Goal: Information Seeking & Learning: Learn about a topic

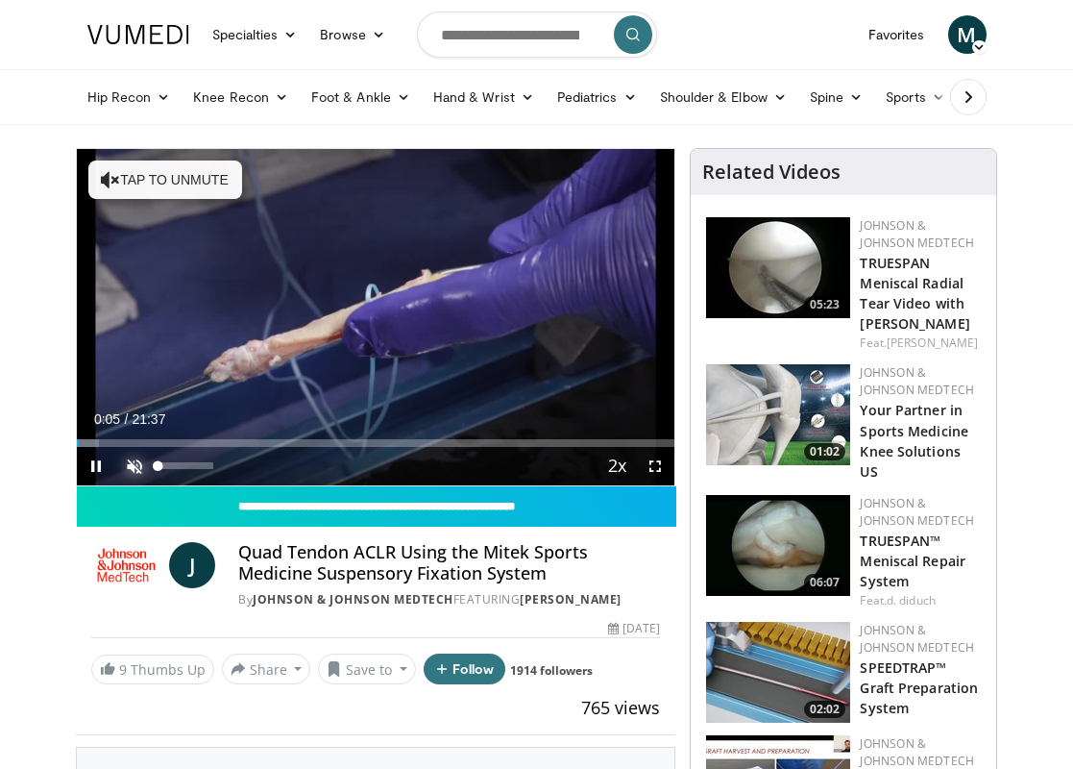
click at [134, 460] on span "Video Player" at bounding box center [134, 466] width 38 height 38
click at [653, 459] on span "Video Player" at bounding box center [655, 466] width 38 height 38
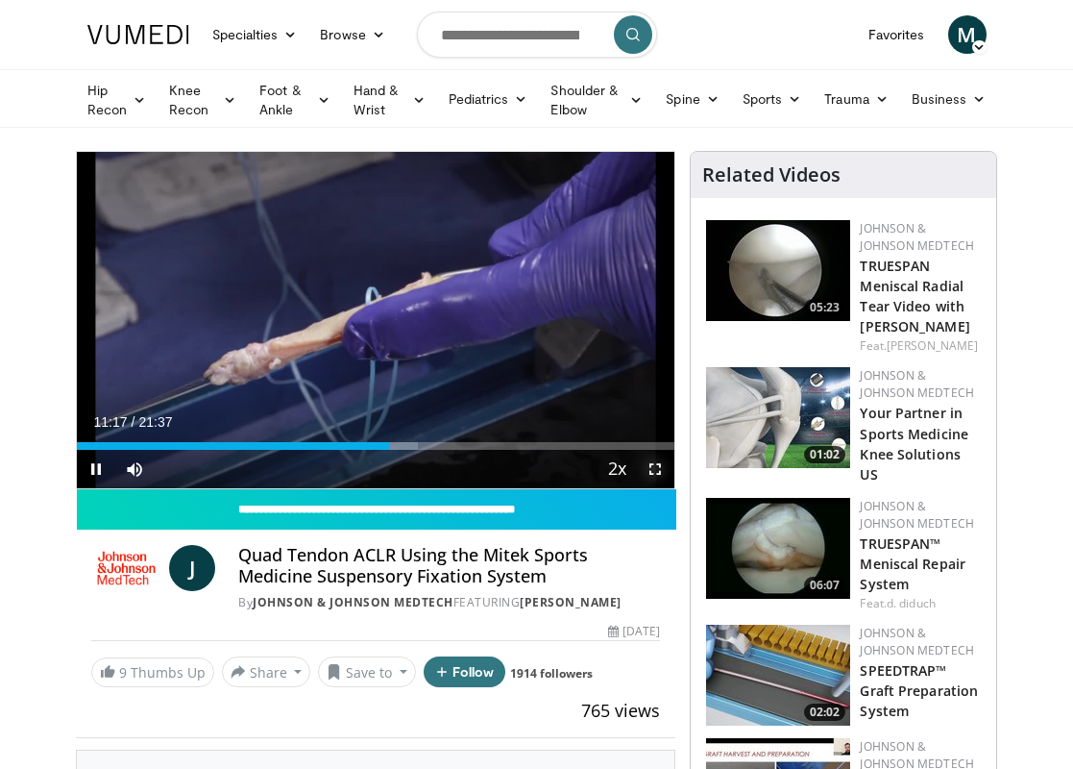
click at [656, 470] on span "Video Player" at bounding box center [655, 469] width 38 height 38
click at [91, 468] on span "Video Player" at bounding box center [96, 469] width 38 height 38
drag, startPoint x: 939, startPoint y: 283, endPoint x: 566, endPoint y: 25, distance: 453.7
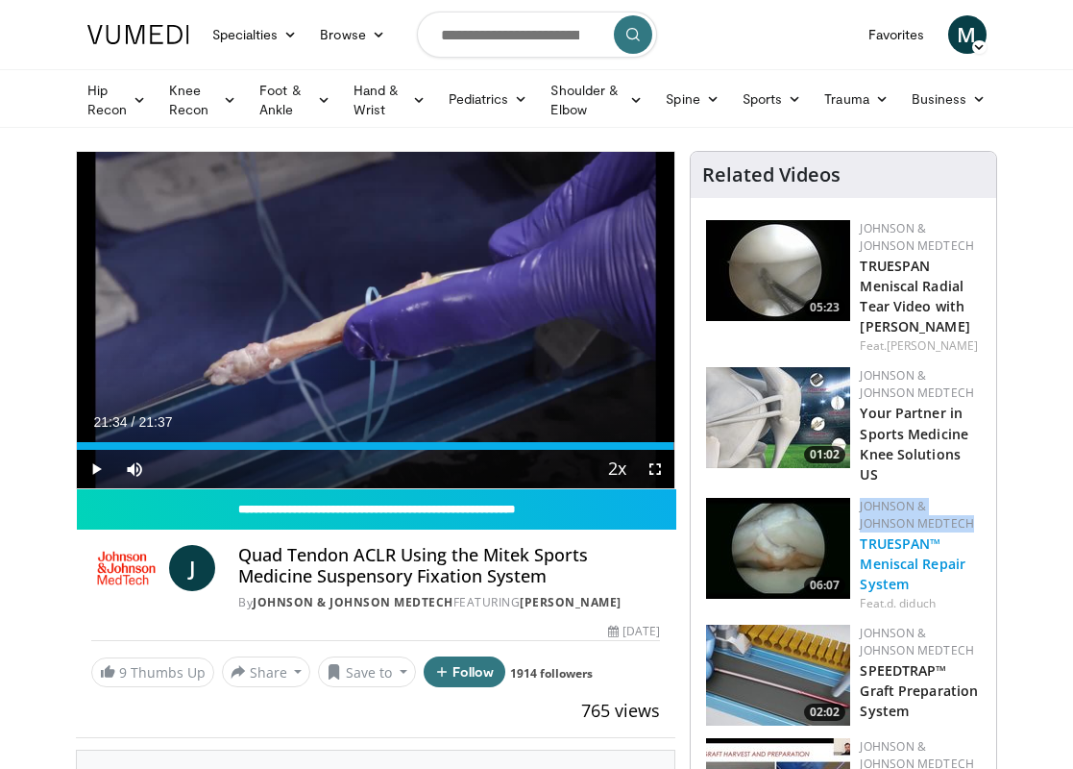
click at [895, 544] on link "TRUESPAN™ Meniscal Repair System" at bounding box center [913, 563] width 106 height 59
drag, startPoint x: 917, startPoint y: 543, endPoint x: 541, endPoint y: 0, distance: 660.3
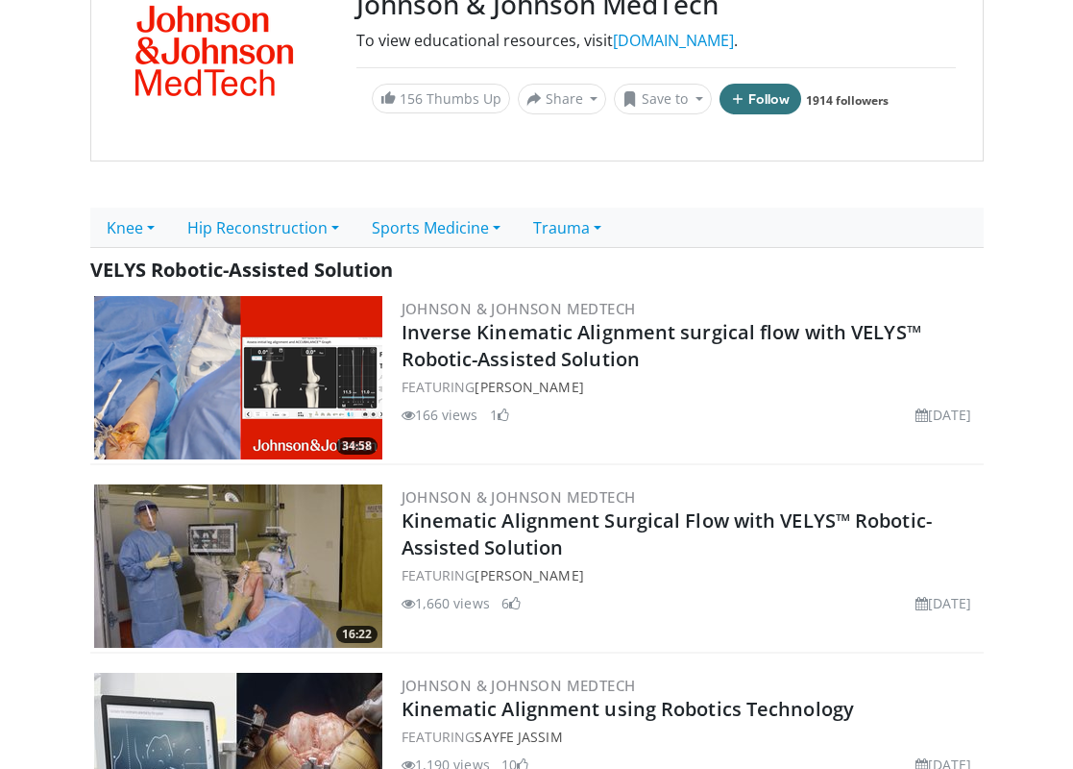
scroll to position [232, 0]
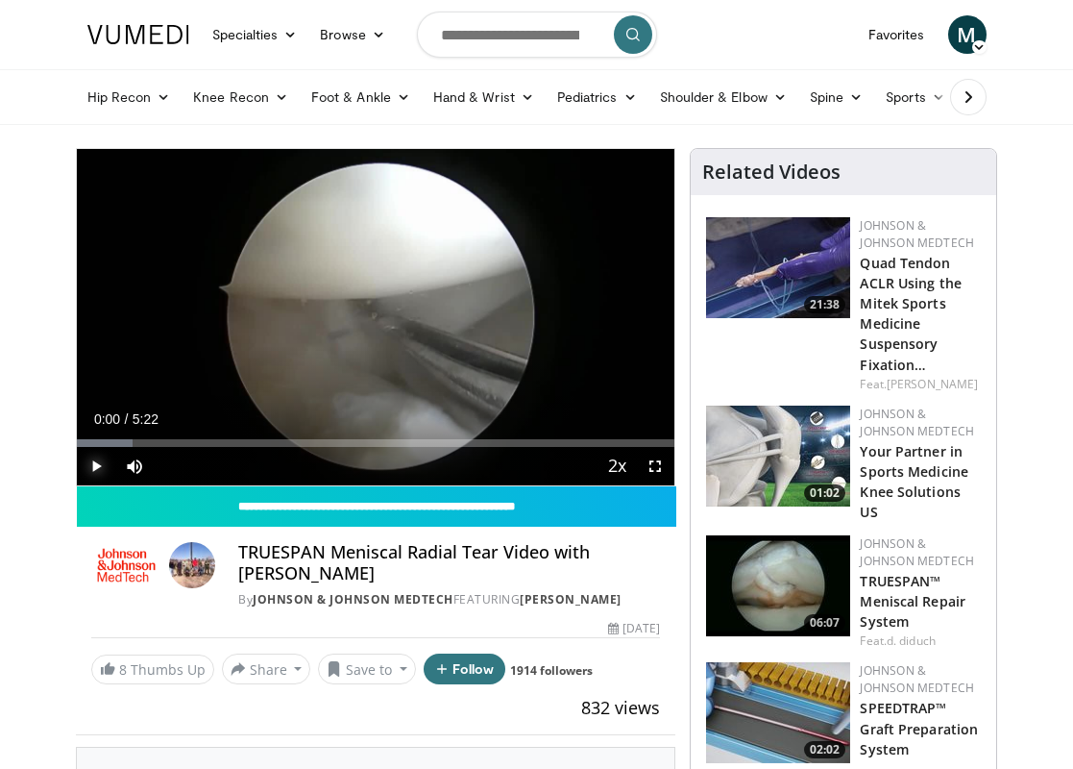
click at [90, 463] on span "Video Player" at bounding box center [96, 466] width 38 height 38
click at [653, 465] on span "Video Player" at bounding box center [655, 466] width 38 height 38
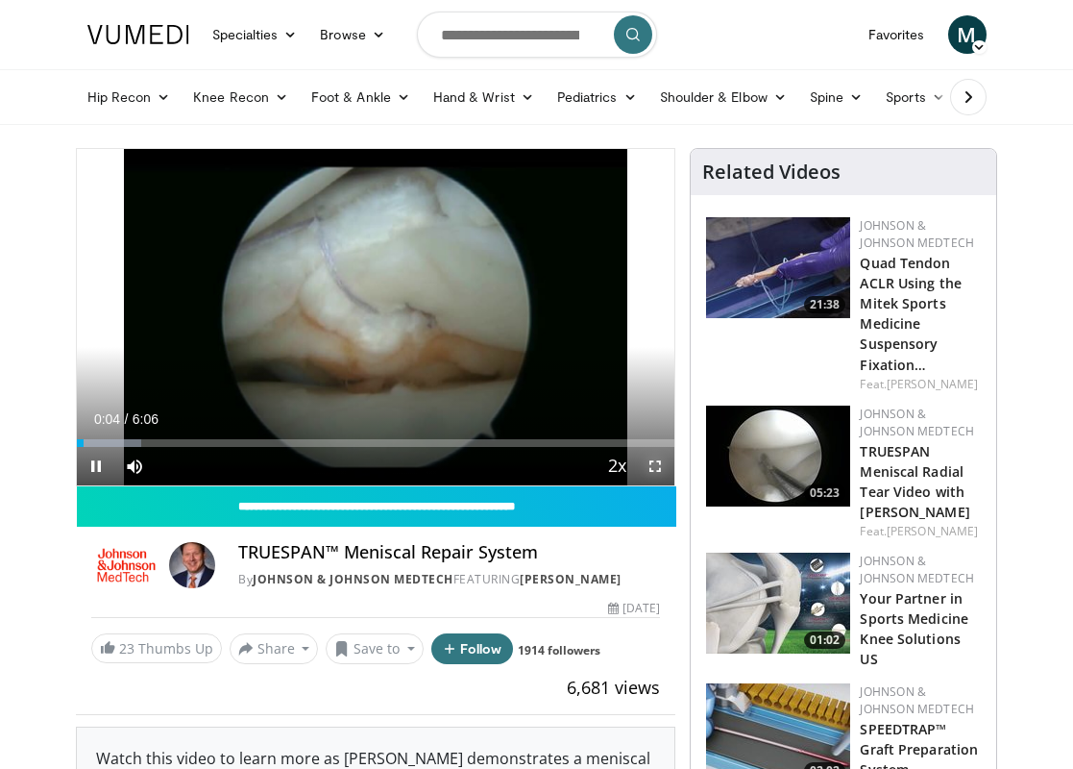
click at [652, 463] on span "Video Player" at bounding box center [655, 466] width 38 height 38
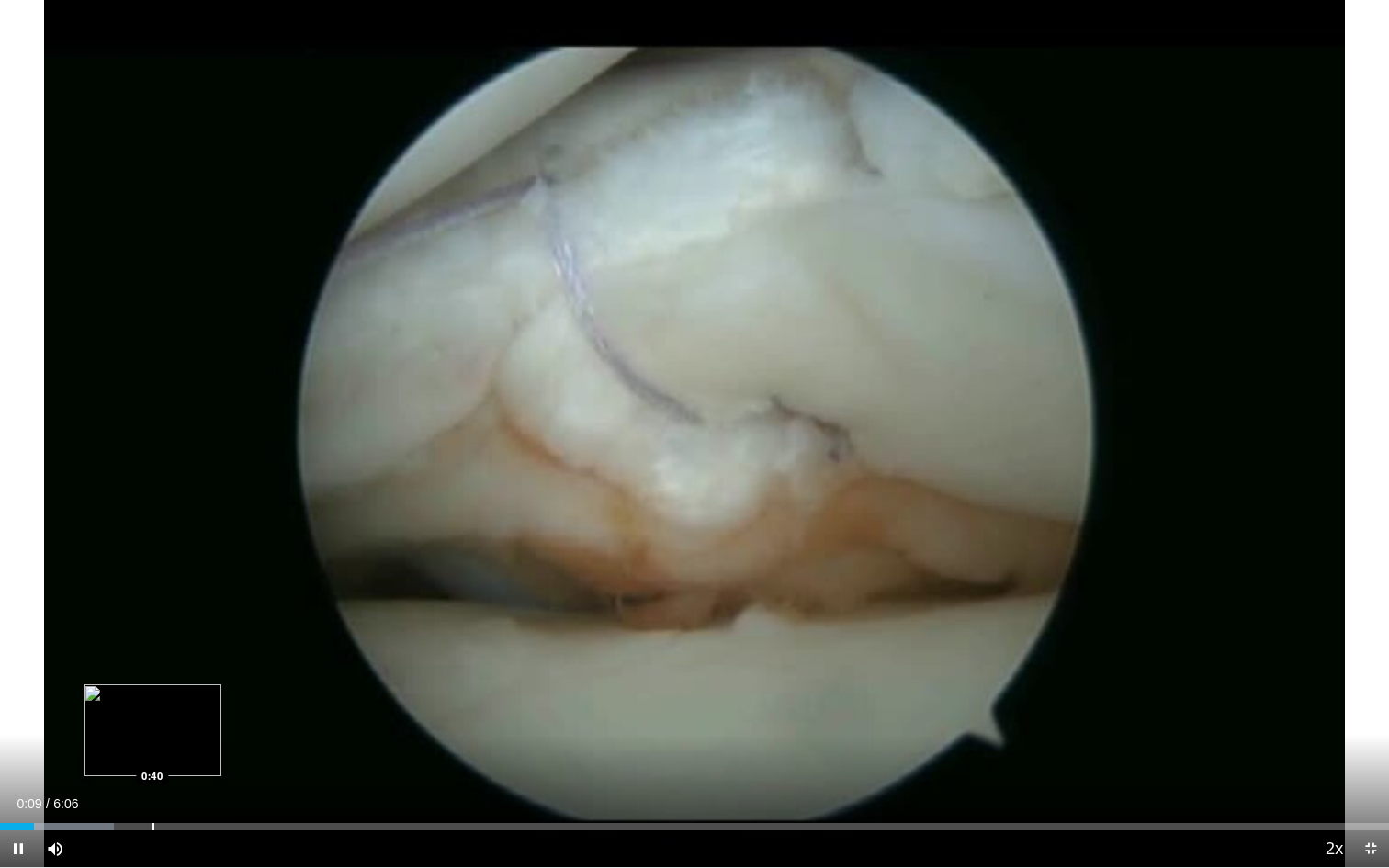
click at [153, 734] on div "Progress Bar" at bounding box center [154, 827] width 2 height 8
click at [302, 734] on div "Current Time 0:45 / Duration 6:06 Pause Skip Backward Skip Forward Mute Loaded …" at bounding box center [694, 849] width 1389 height 36
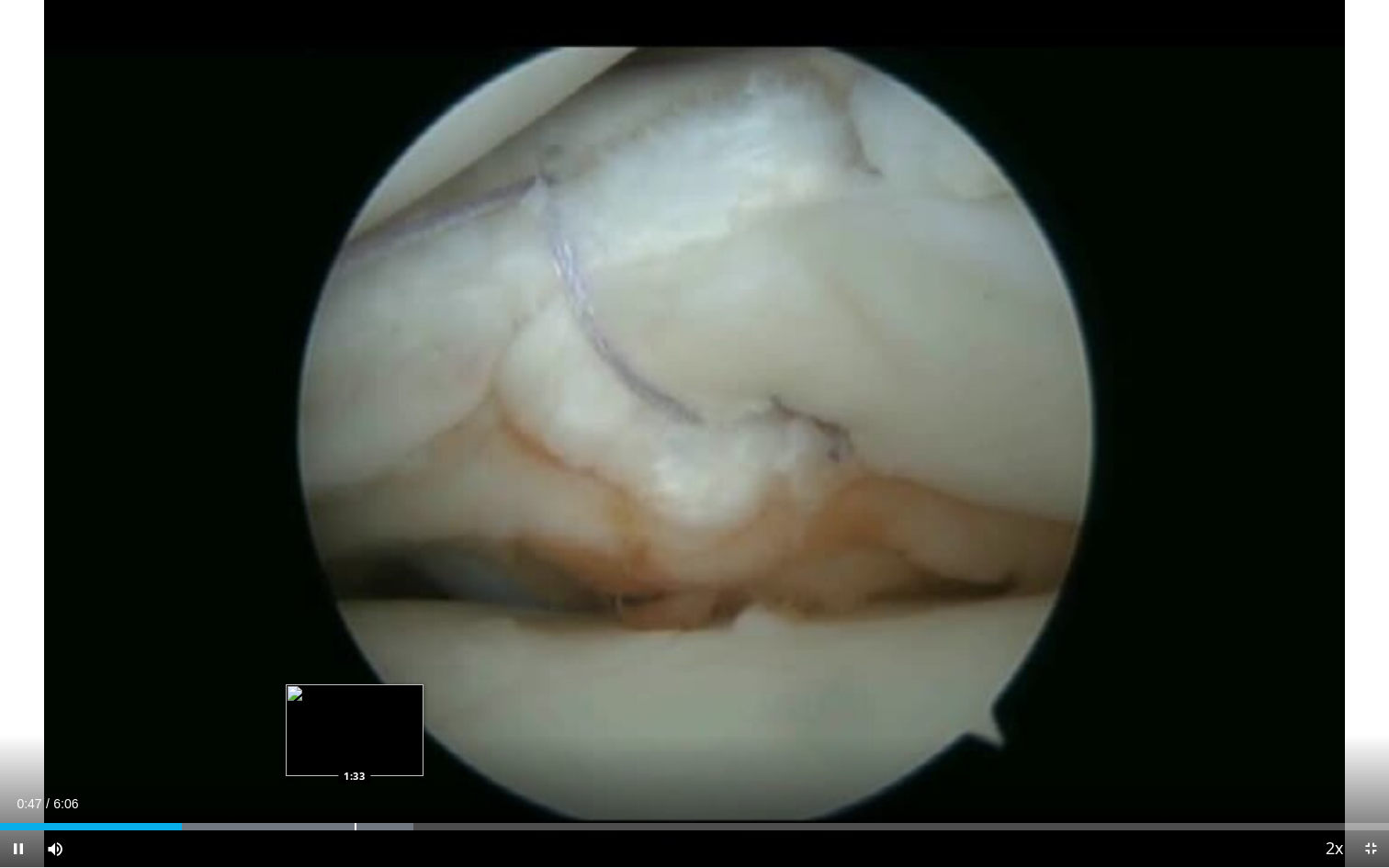
click at [355, 734] on div "Progress Bar" at bounding box center [356, 827] width 2 height 8
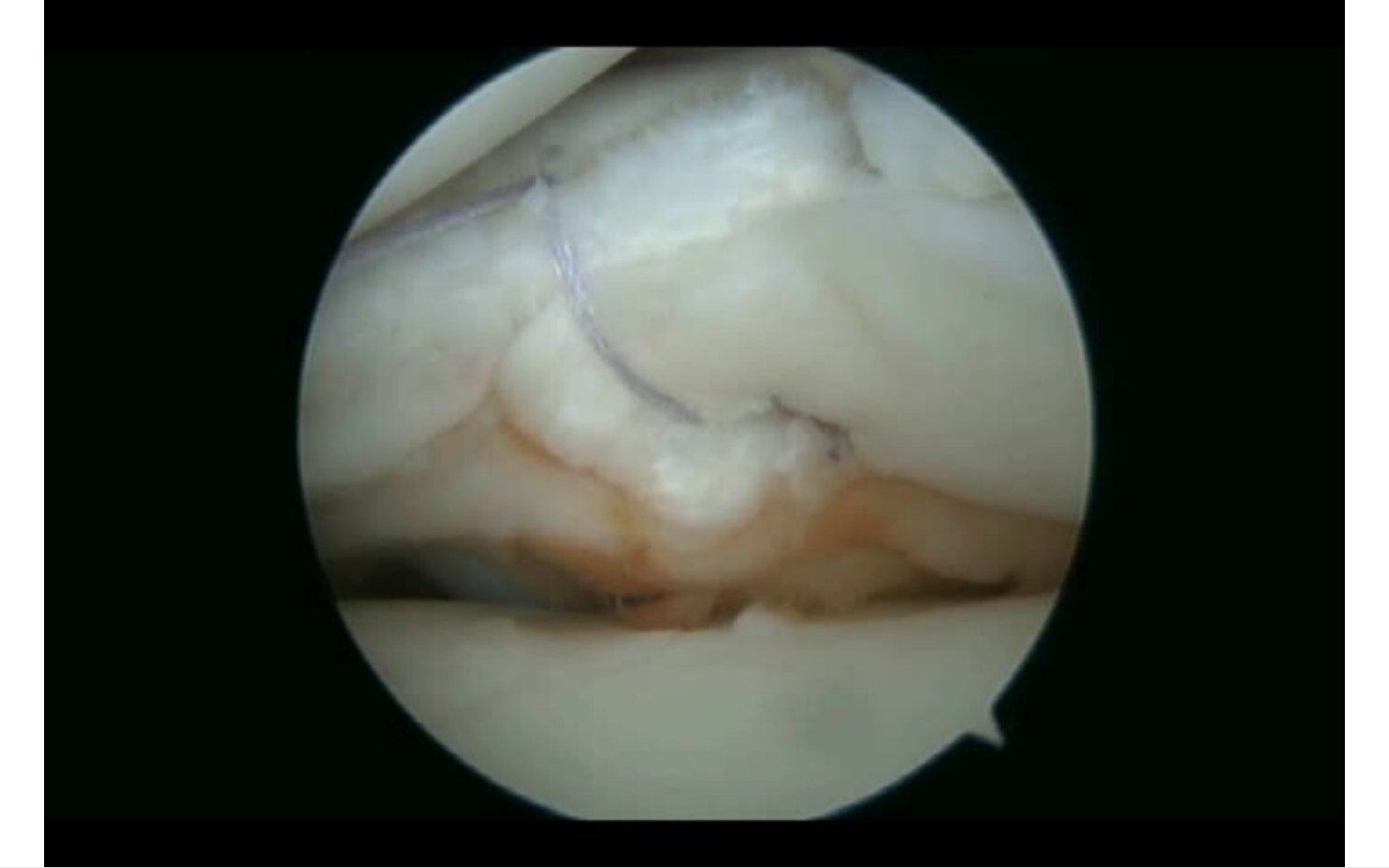
click at [329, 734] on div "10 seconds Tap to unmute" at bounding box center [694, 433] width 1389 height 867
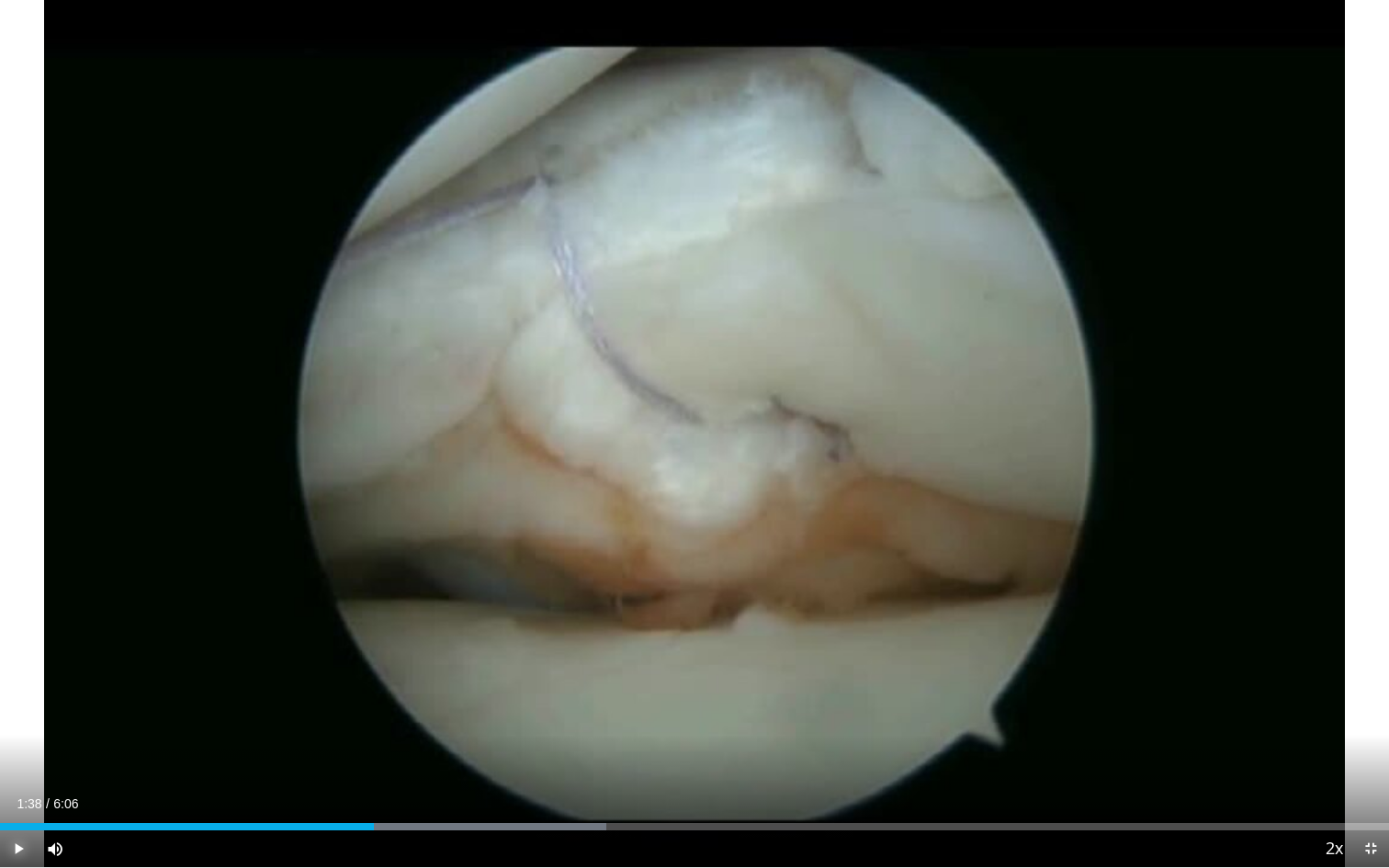
click at [25, 734] on span "Video Player" at bounding box center [18, 849] width 36 height 36
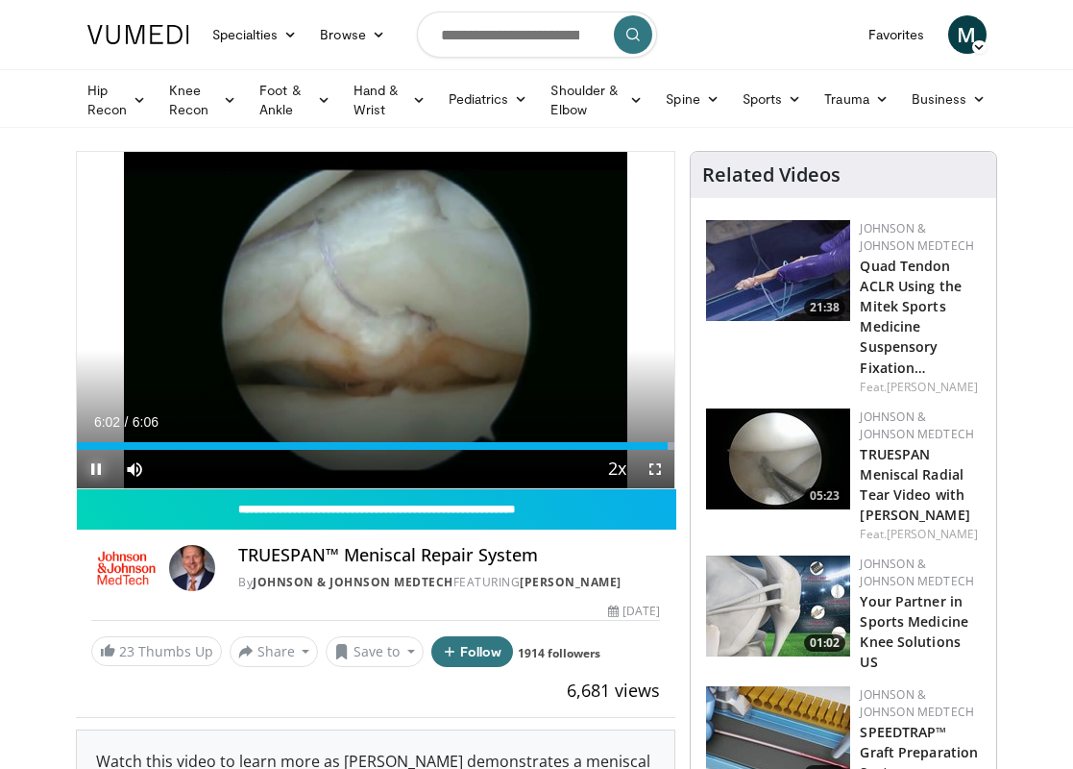
click at [97, 468] on span "Video Player" at bounding box center [96, 469] width 38 height 38
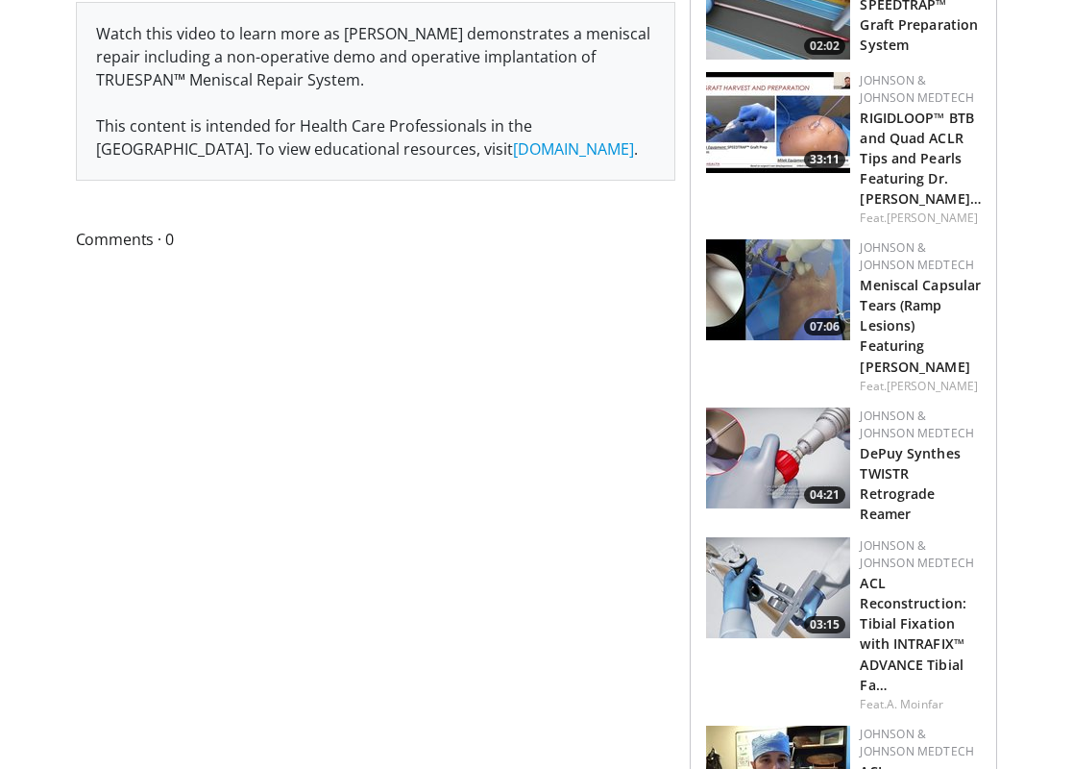
scroll to position [759, 0]
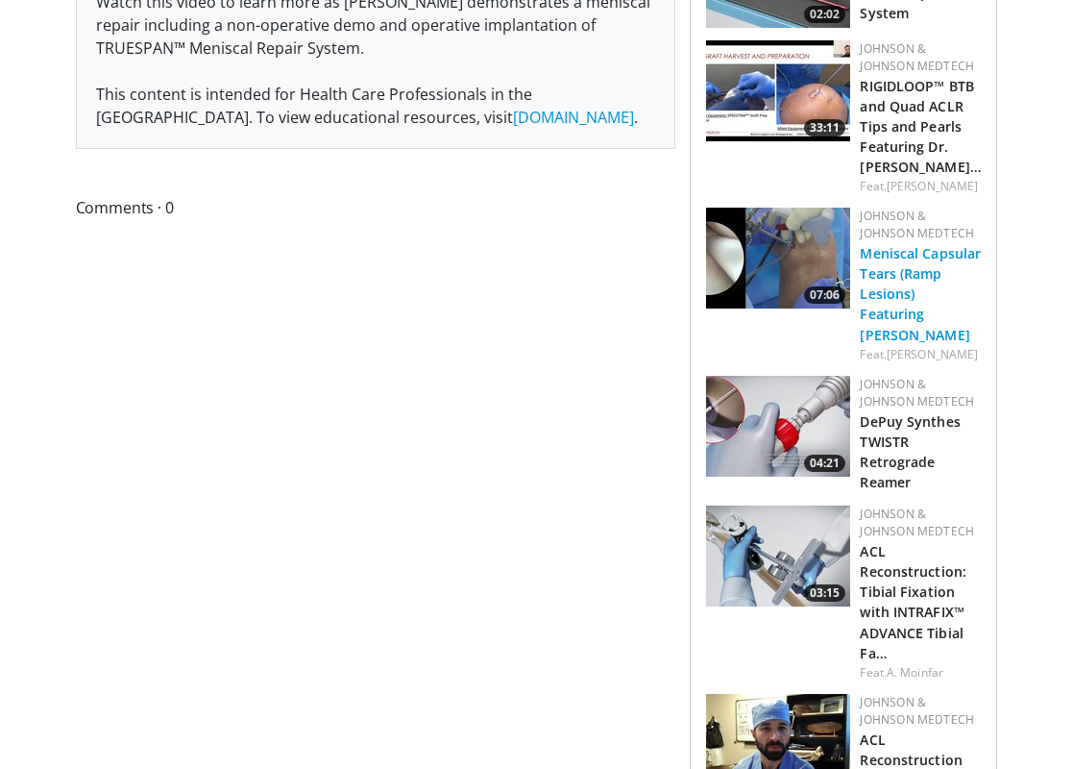
click at [931, 255] on link "Meniscal Capsular Tears (Ramp Lesions) Featuring Dr. Kyle Borque" at bounding box center [920, 293] width 121 height 99
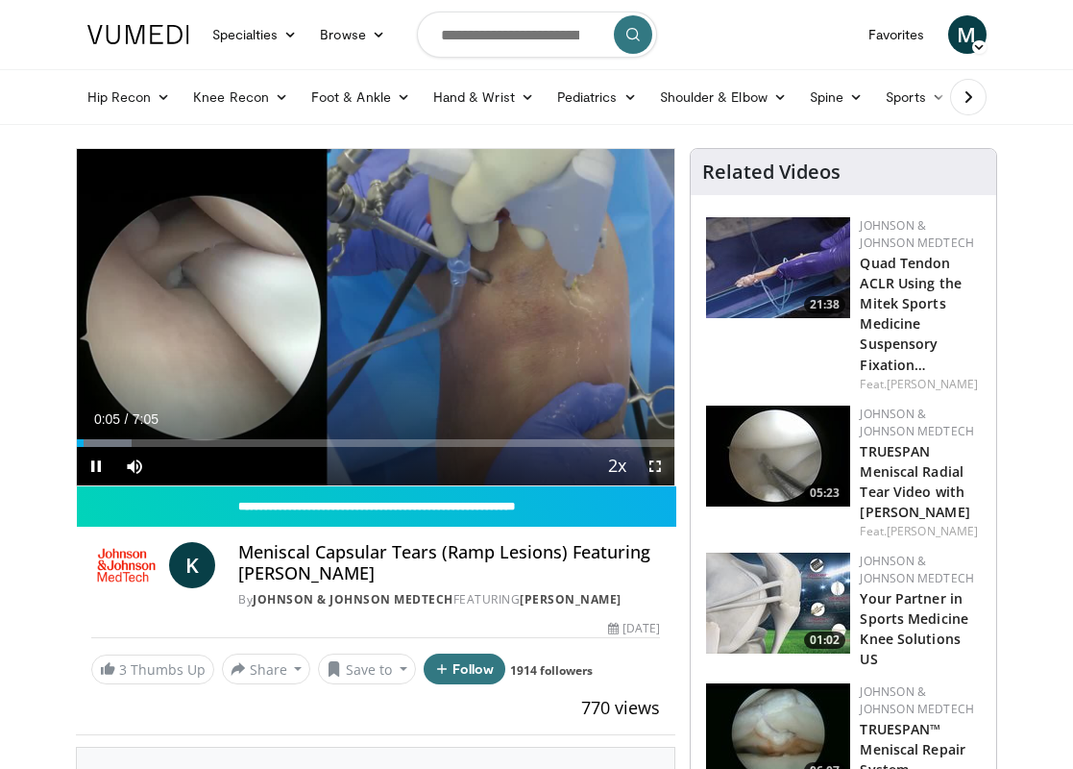
click at [651, 469] on span "Video Player" at bounding box center [655, 466] width 38 height 38
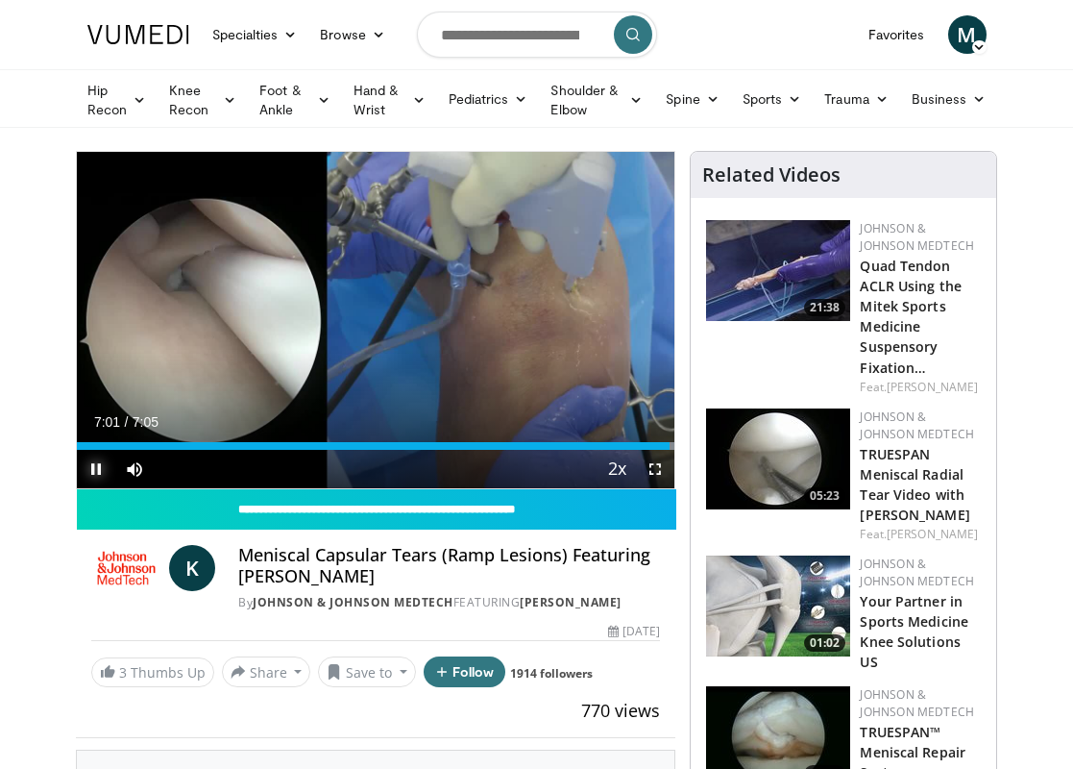
click at [95, 471] on span "Video Player" at bounding box center [96, 469] width 38 height 38
drag, startPoint x: 476, startPoint y: 37, endPoint x: 476, endPoint y: 13, distance: 24.0
click at [476, 35] on input "Search topics, interventions" at bounding box center [537, 35] width 240 height 46
type input "**********"
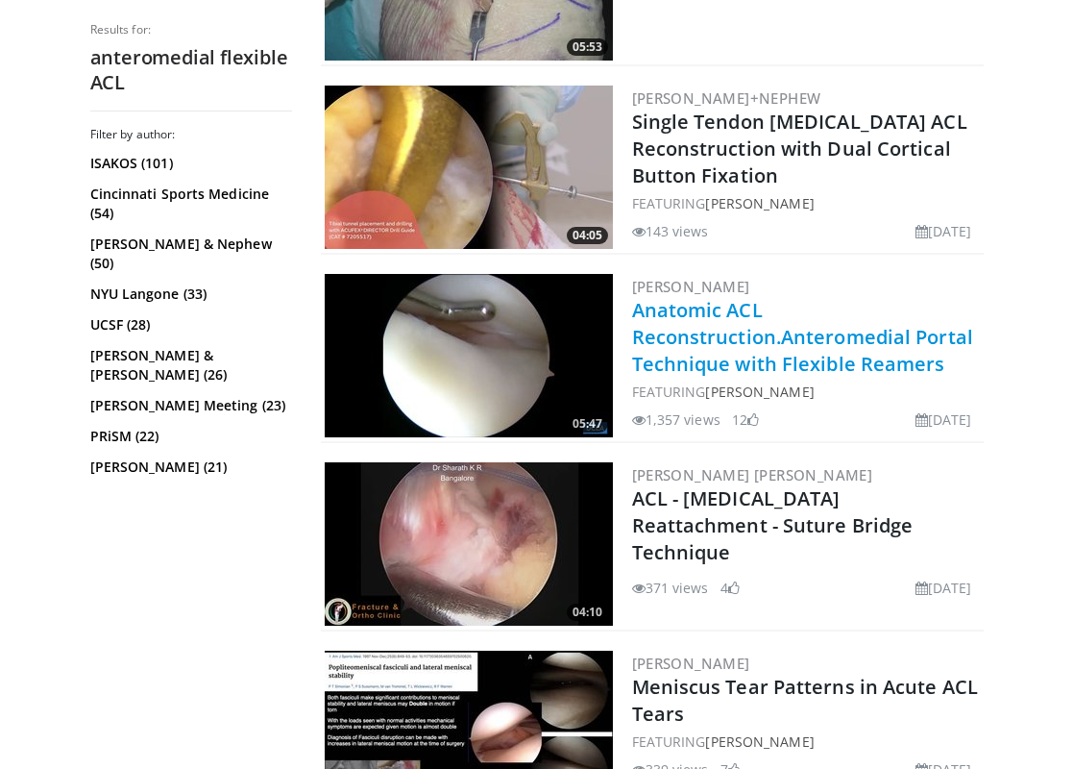
scroll to position [1490, 0]
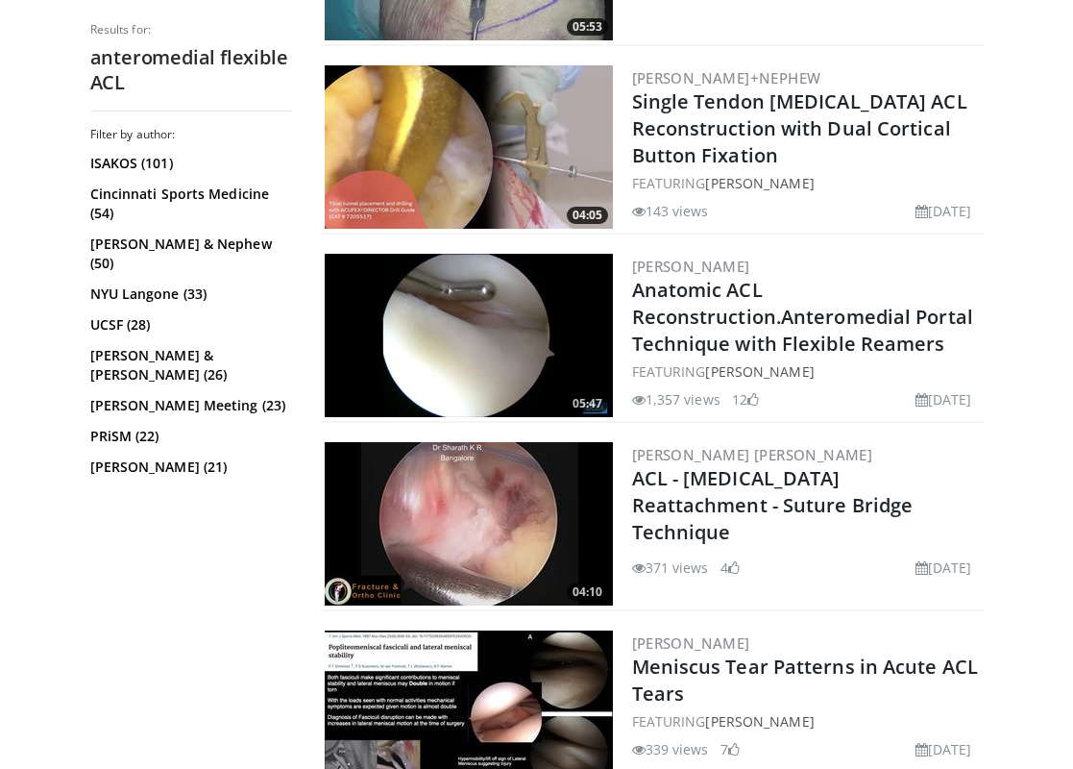
drag, startPoint x: 707, startPoint y: 438, endPoint x: 820, endPoint y: 0, distance: 452.4
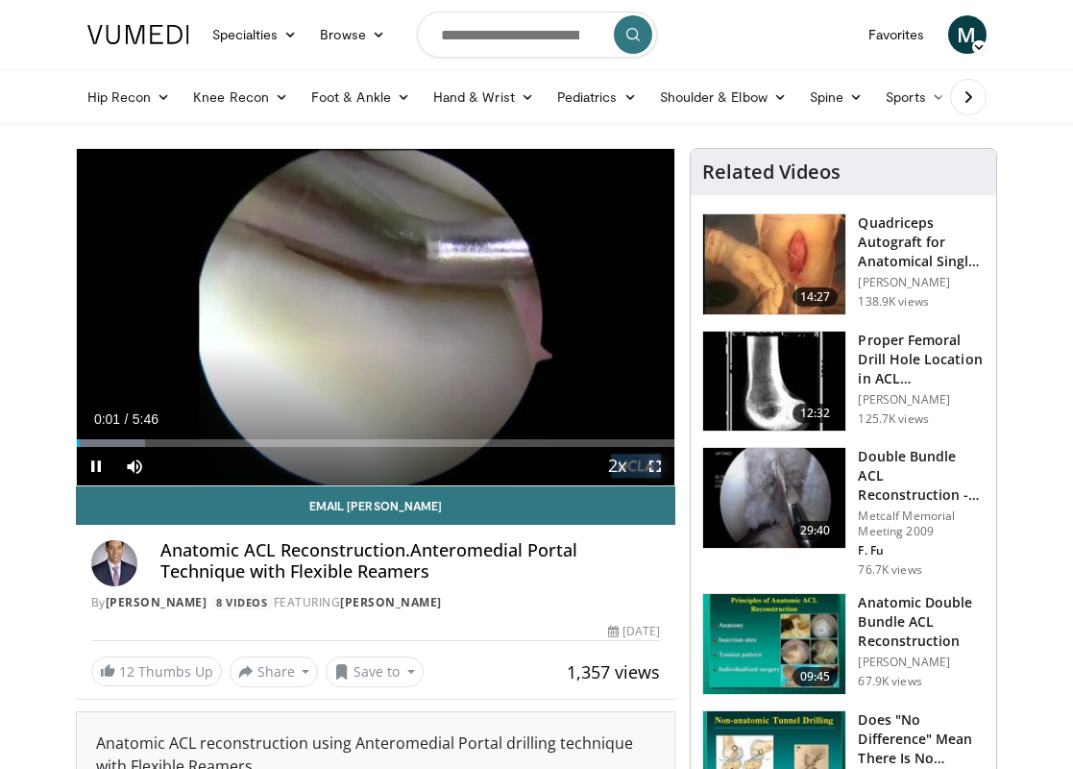
click at [659, 467] on span "Video Player" at bounding box center [655, 466] width 38 height 38
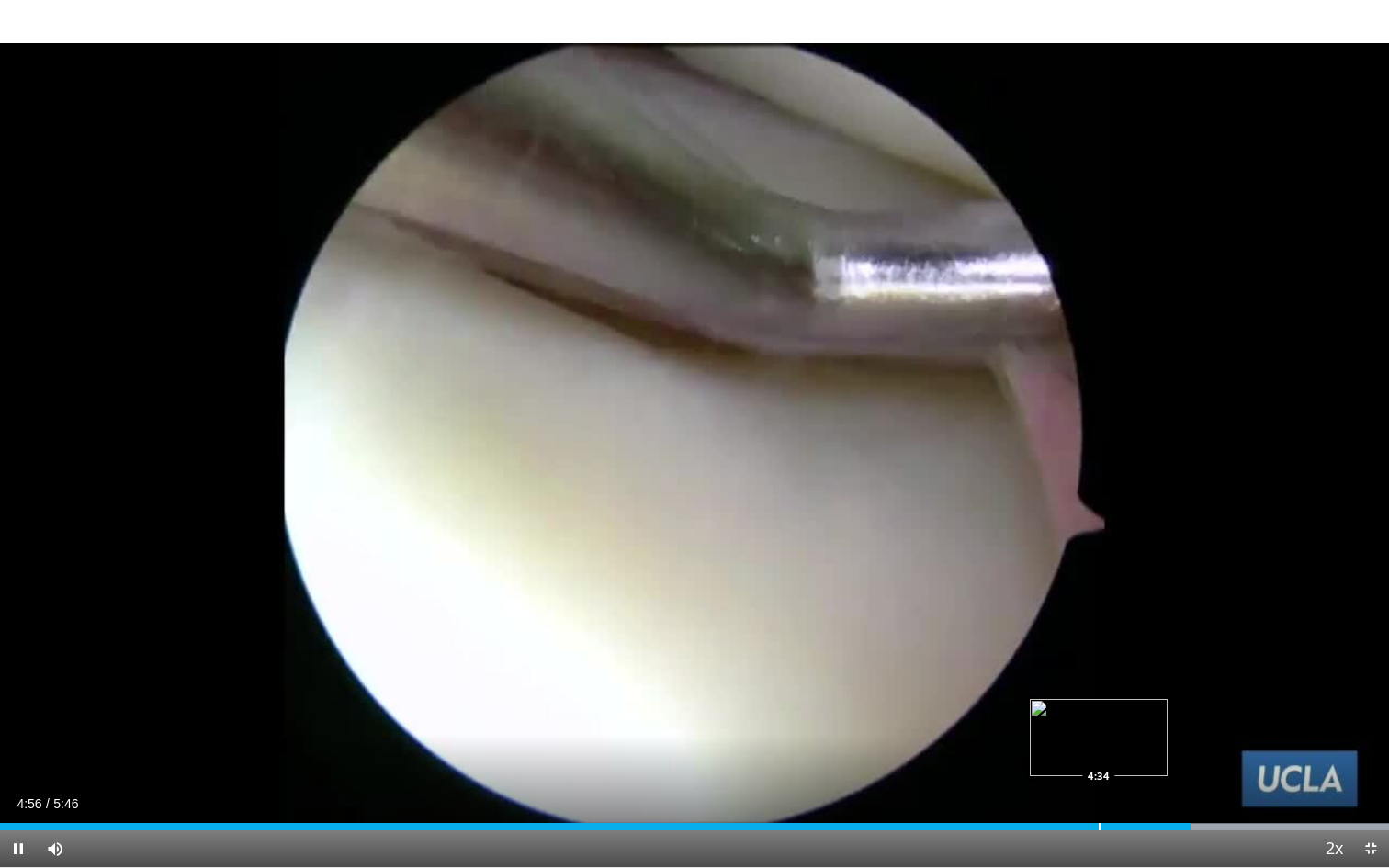
click at [1025, 734] on div "Progress Bar" at bounding box center [1099, 827] width 2 height 8
click at [19, 734] on video-js "**********" at bounding box center [694, 434] width 1389 height 868
click at [19, 734] on span "Video Player" at bounding box center [18, 849] width 36 height 36
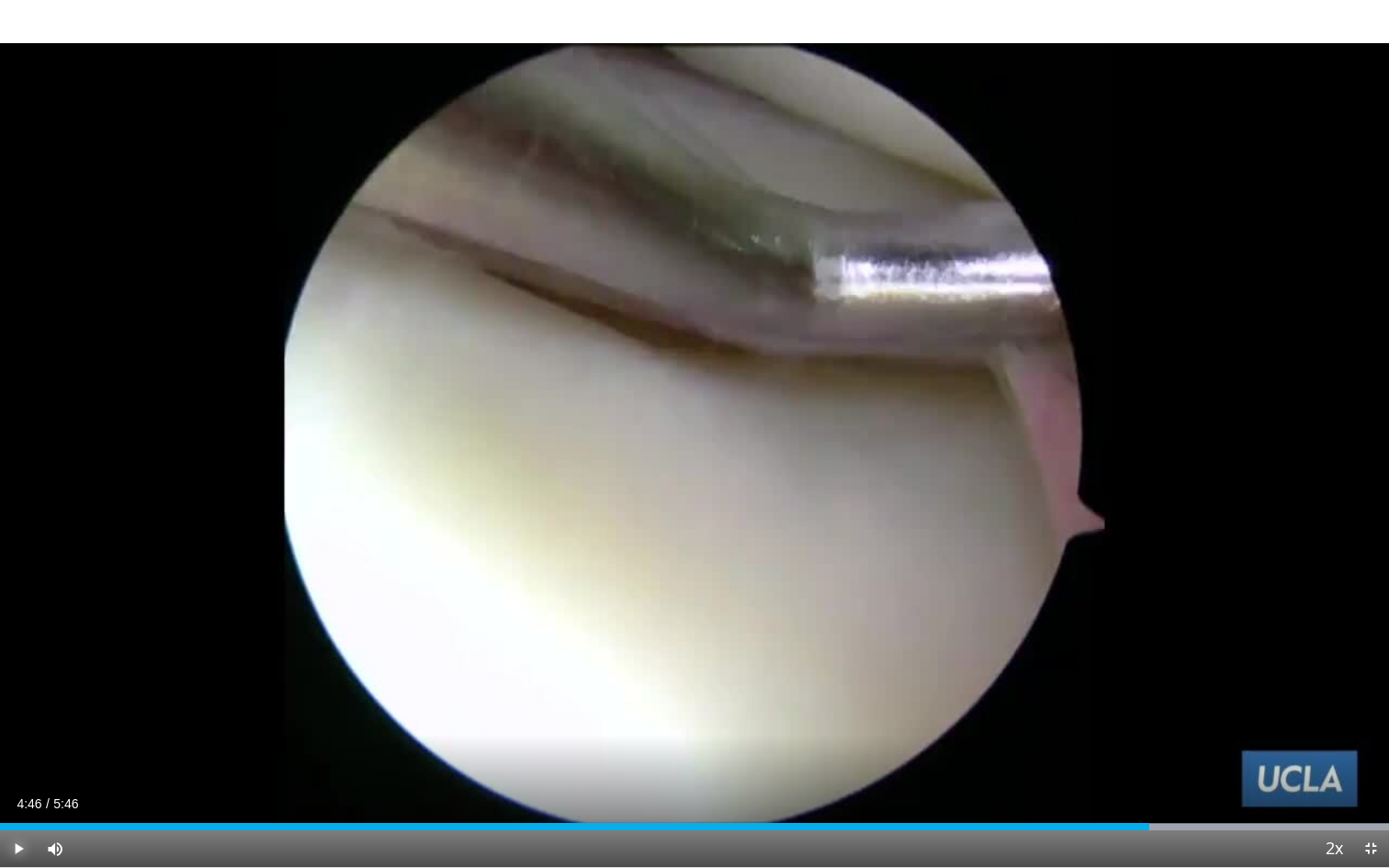
click at [19, 734] on span "Video Player" at bounding box center [18, 849] width 36 height 36
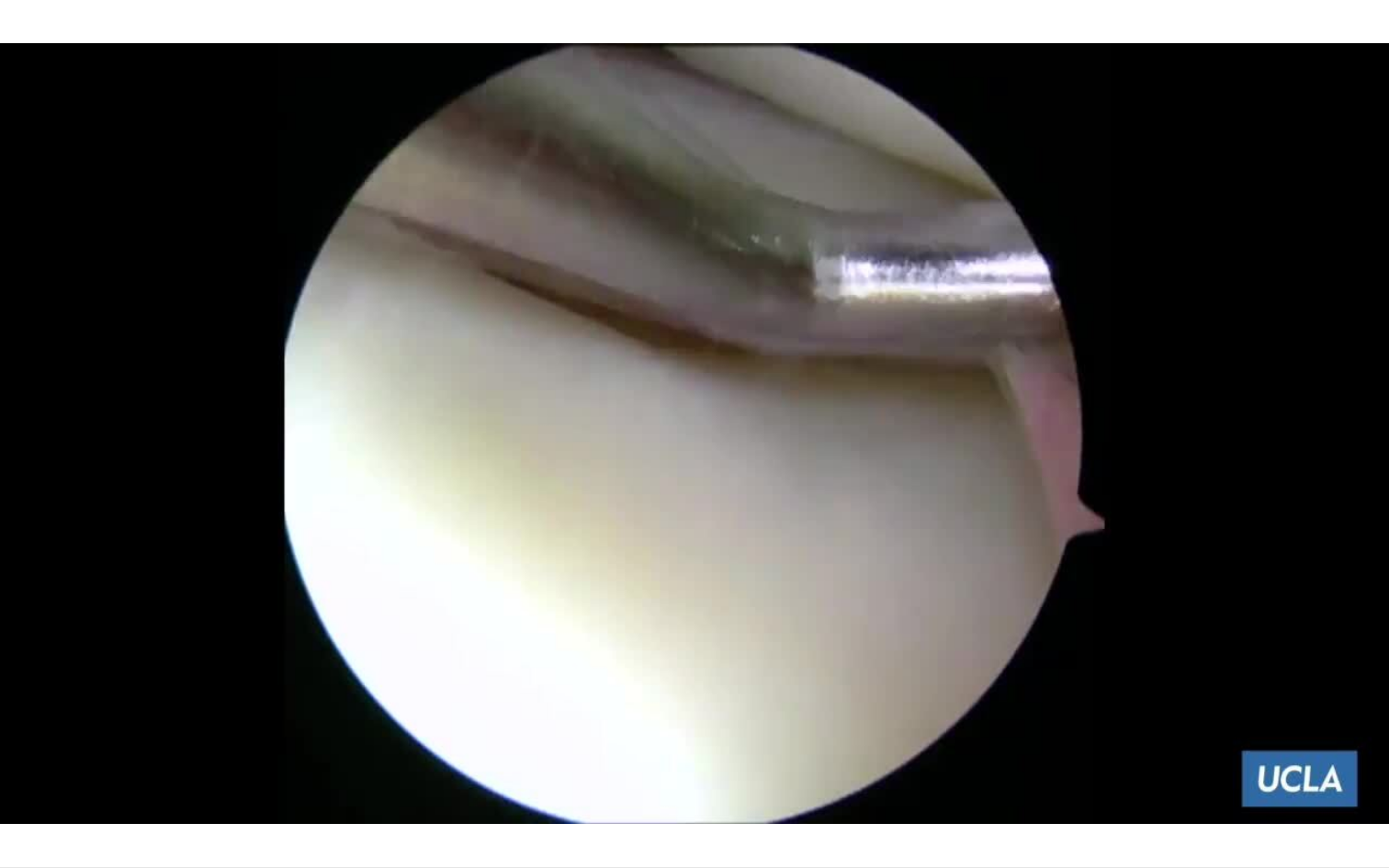
click at [19, 734] on video-js "**********" at bounding box center [694, 434] width 1389 height 868
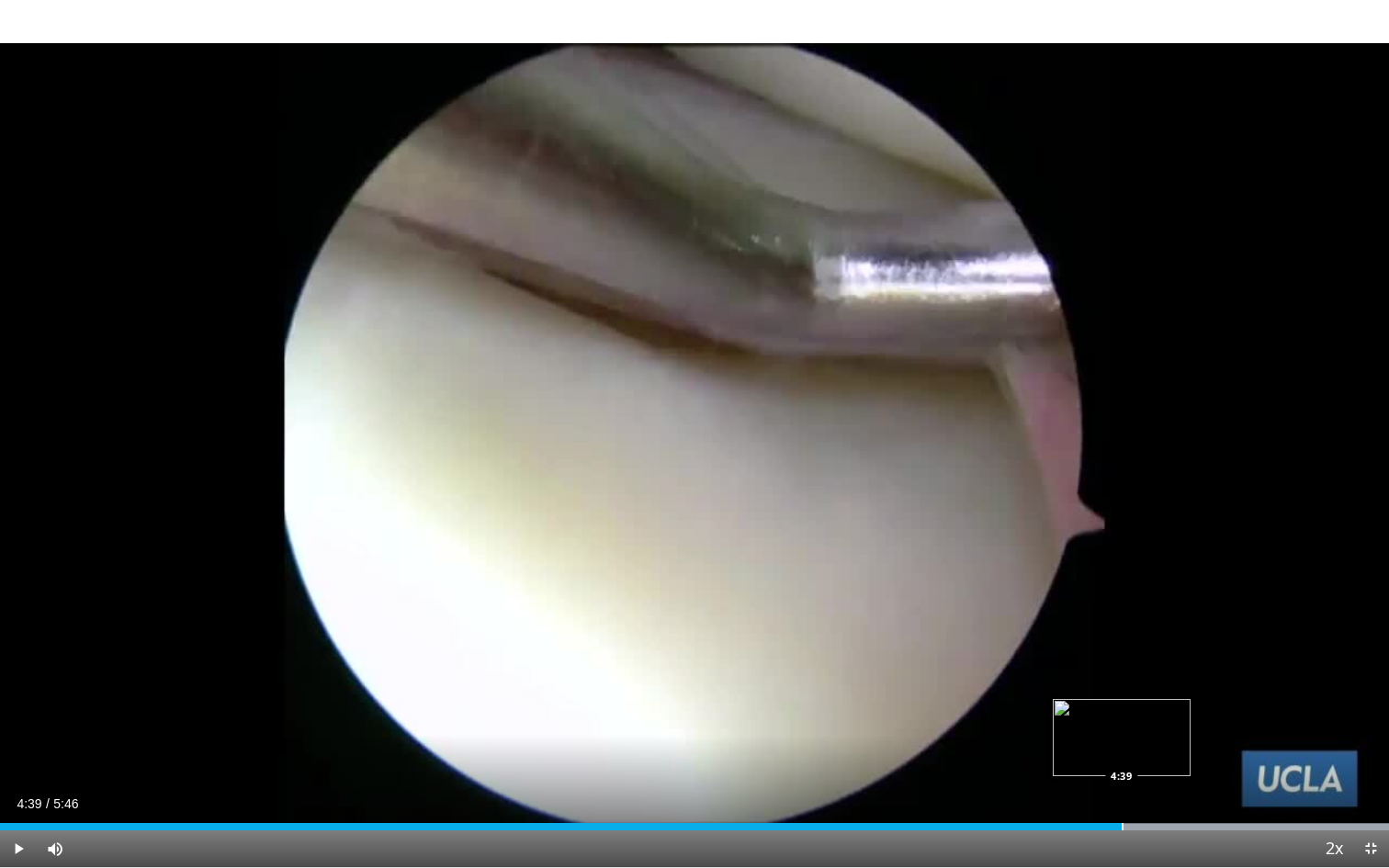
click at [1025, 734] on div "Progress Bar" at bounding box center [1122, 827] width 2 height 8
click at [16, 734] on span "Video Player" at bounding box center [18, 849] width 36 height 36
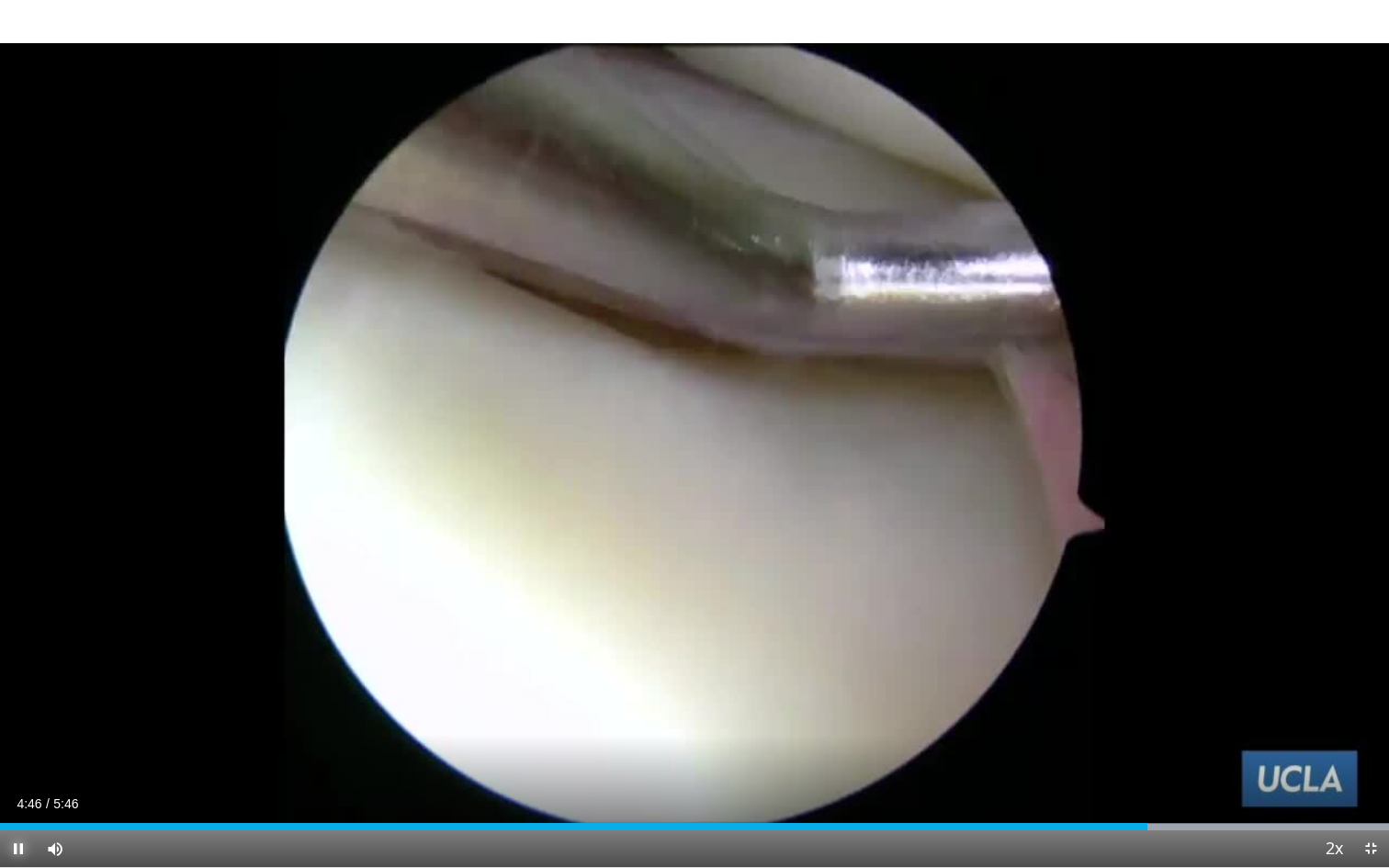
click at [16, 734] on span "Video Player" at bounding box center [18, 849] width 36 height 36
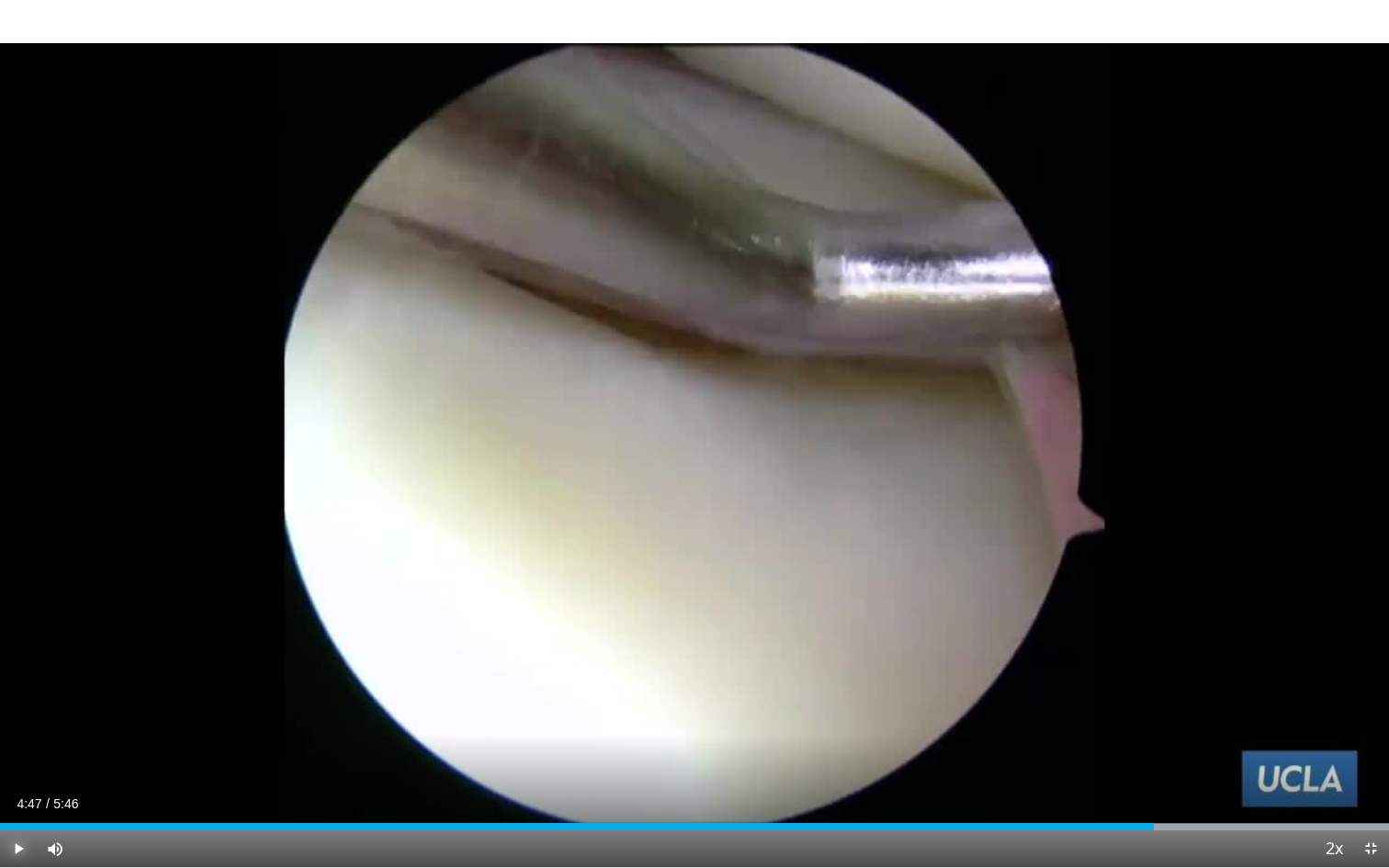
click at [16, 734] on span "Video Player" at bounding box center [18, 849] width 36 height 36
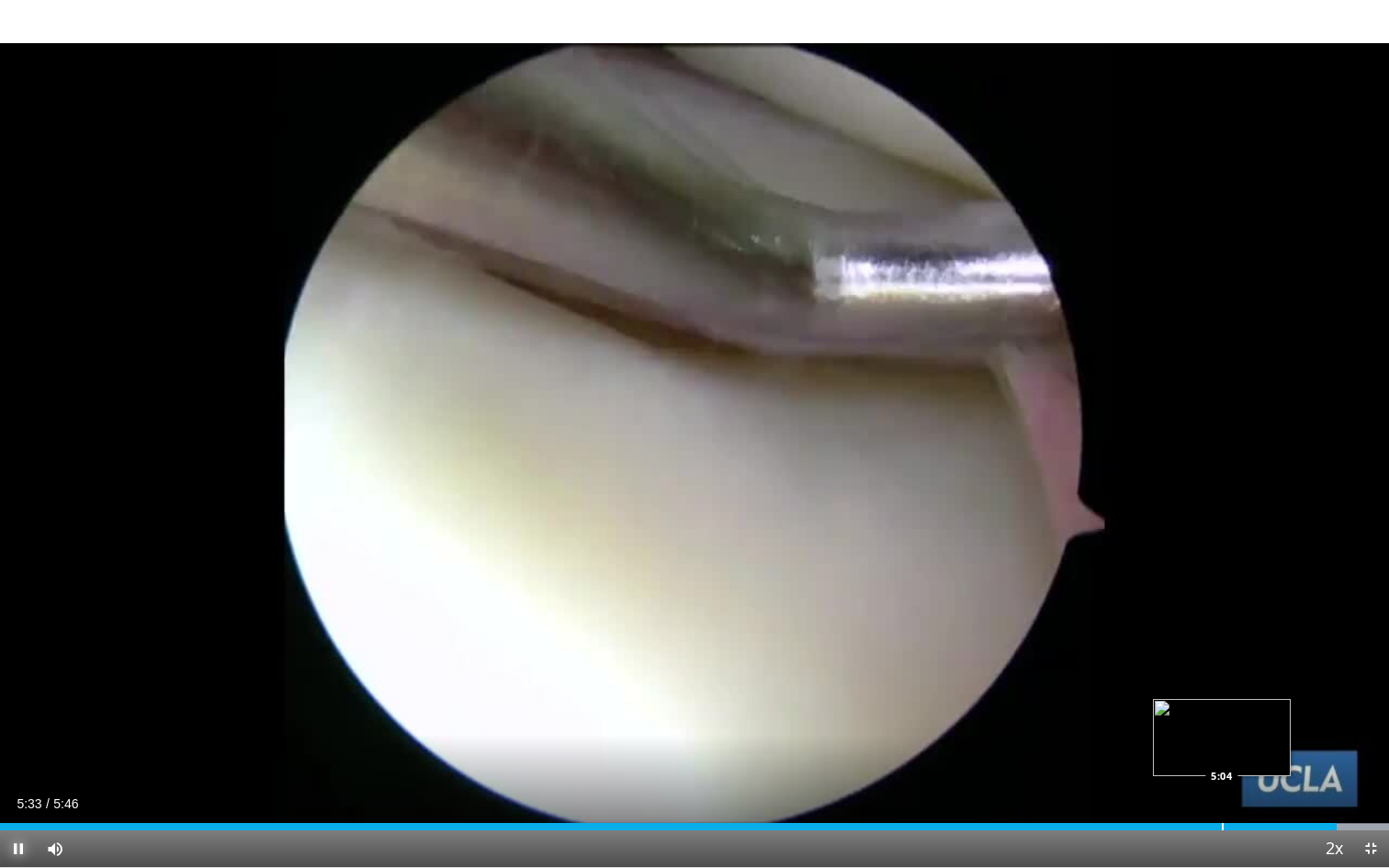
click at [1025, 734] on div "Progress Bar" at bounding box center [1223, 827] width 2 height 8
click at [1025, 734] on div "Loaded : 100.00% 5:06 4:51" at bounding box center [694, 821] width 1389 height 17
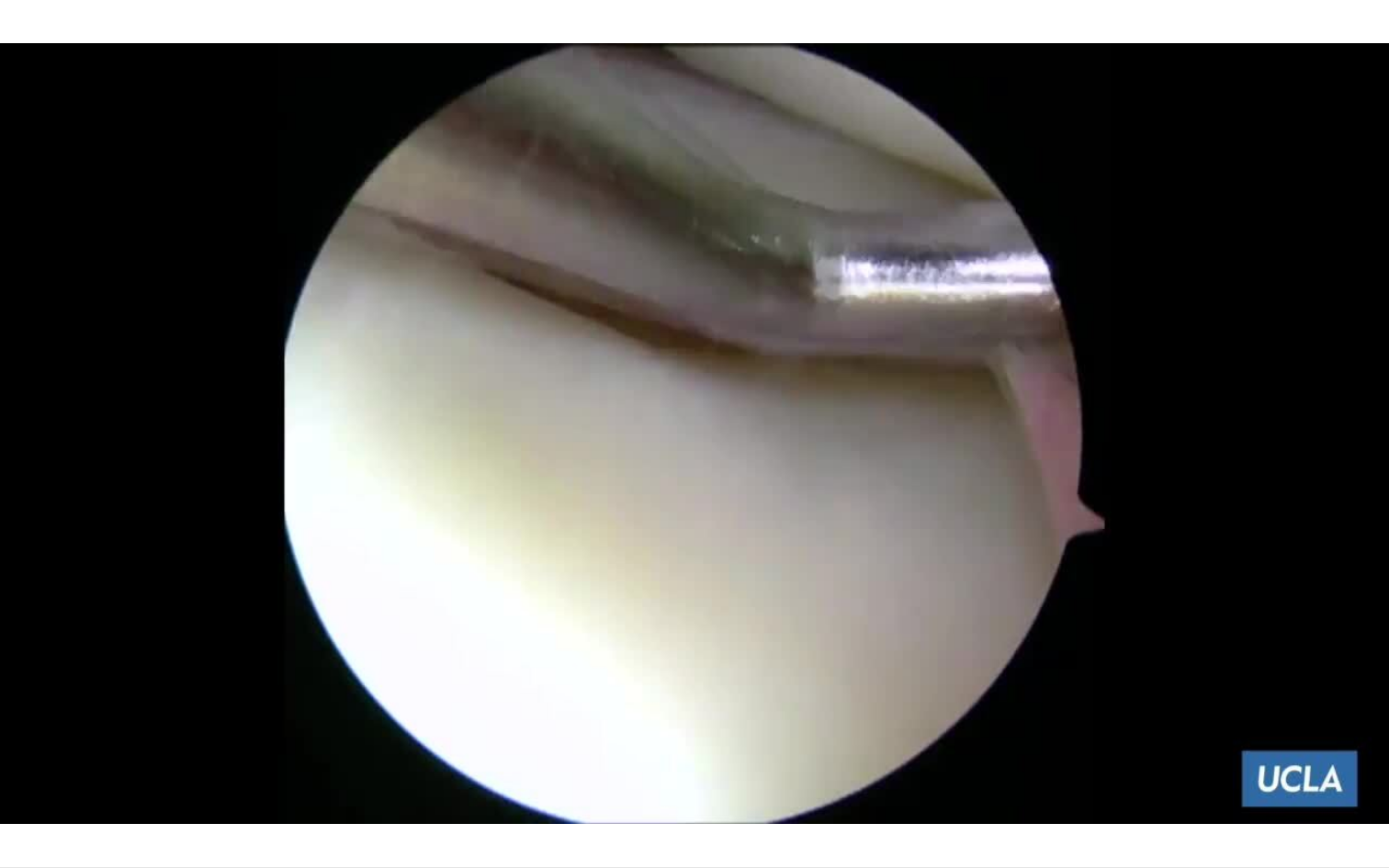
click at [11, 734] on div "10 seconds Tap to unmute" at bounding box center [694, 433] width 1389 height 867
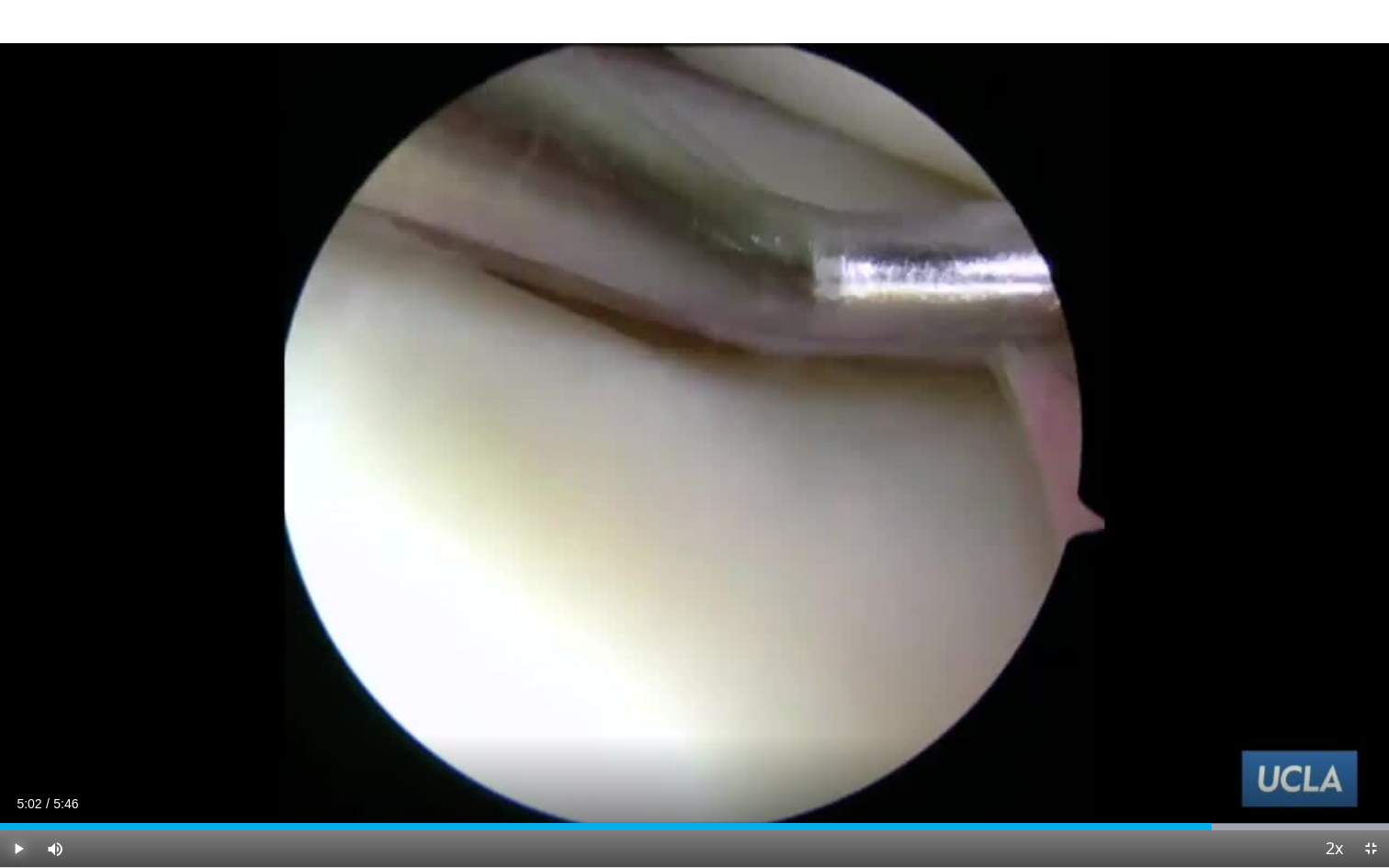
click at [11, 734] on span "Video Player" at bounding box center [18, 849] width 36 height 36
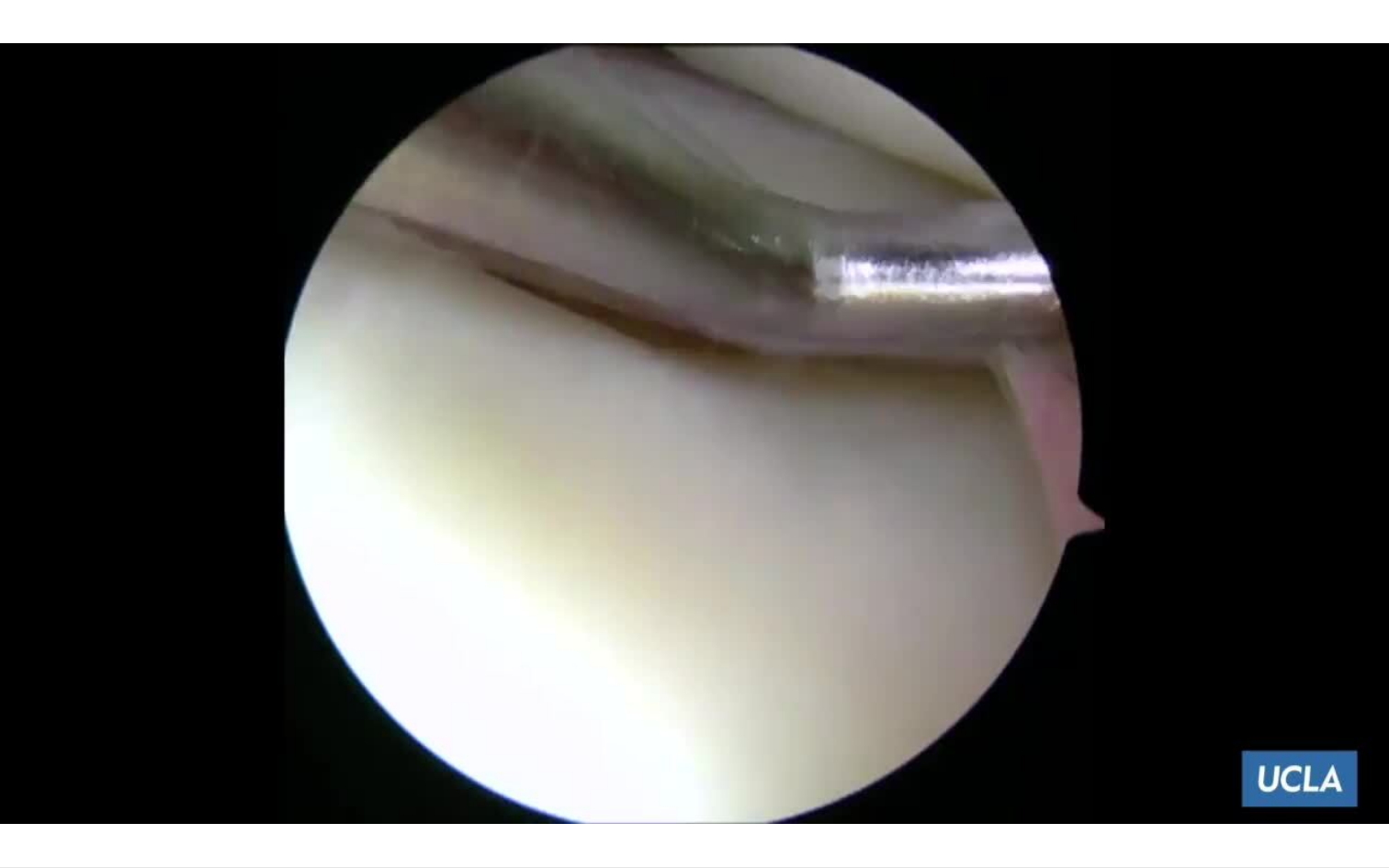
click at [11, 734] on video-js "**********" at bounding box center [694, 434] width 1389 height 868
click at [11, 734] on div "10 seconds Tap to unmute" at bounding box center [694, 433] width 1389 height 867
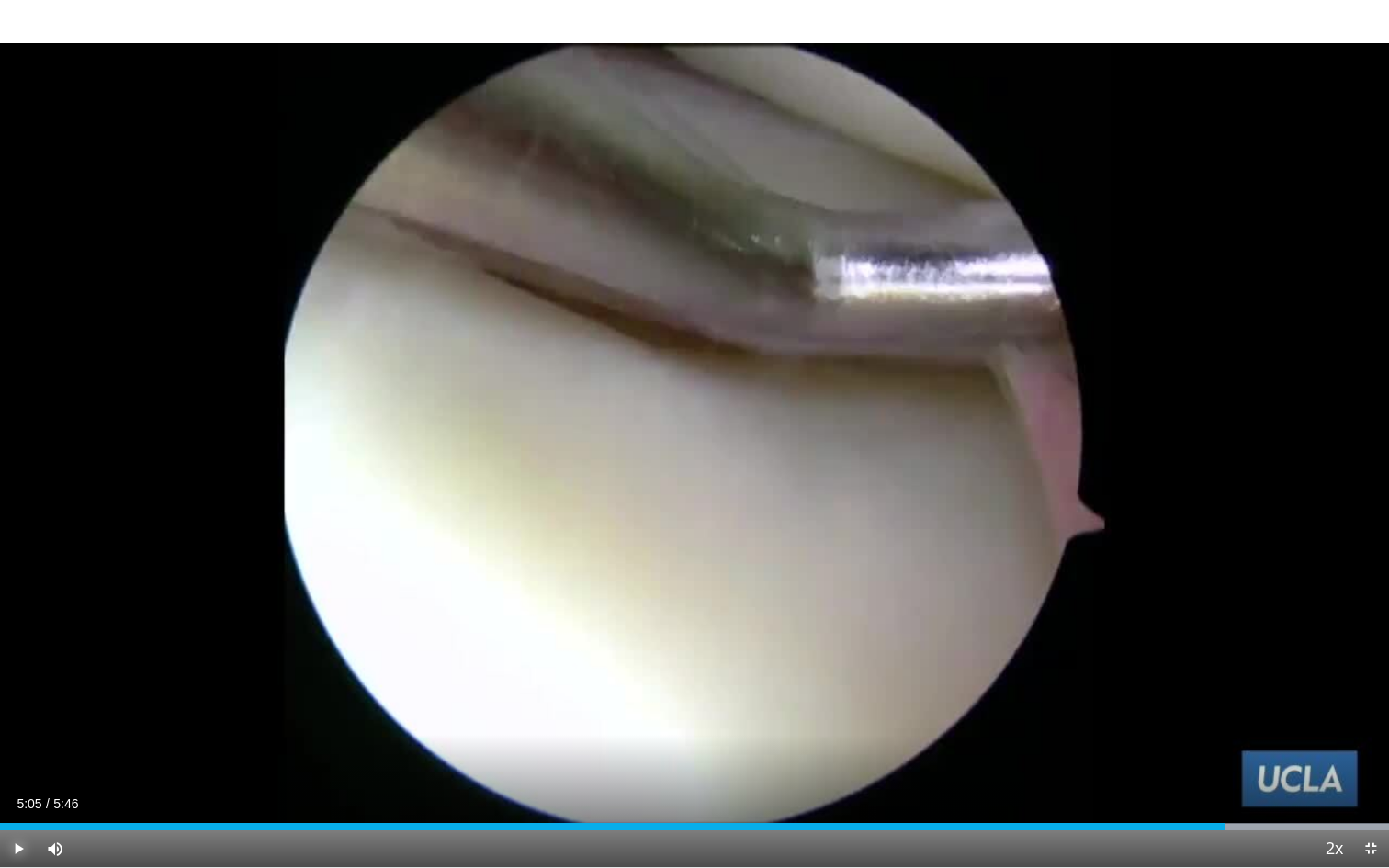
click at [13, 734] on span "Video Player" at bounding box center [18, 849] width 36 height 36
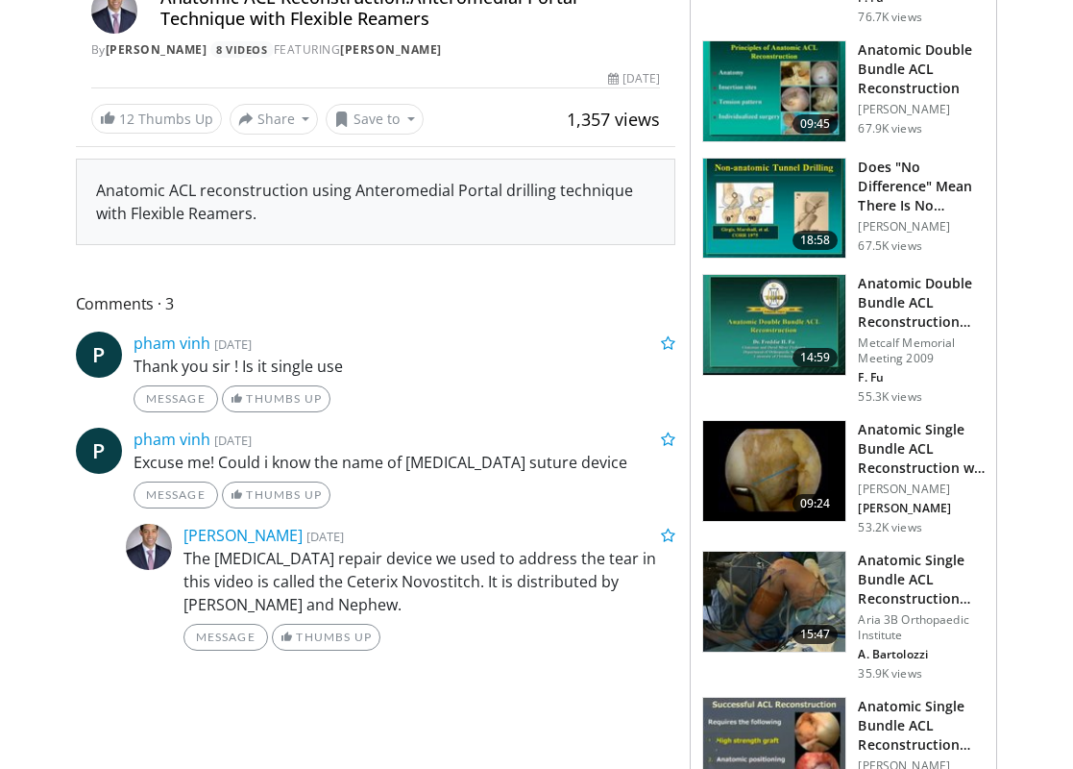
scroll to position [689, 0]
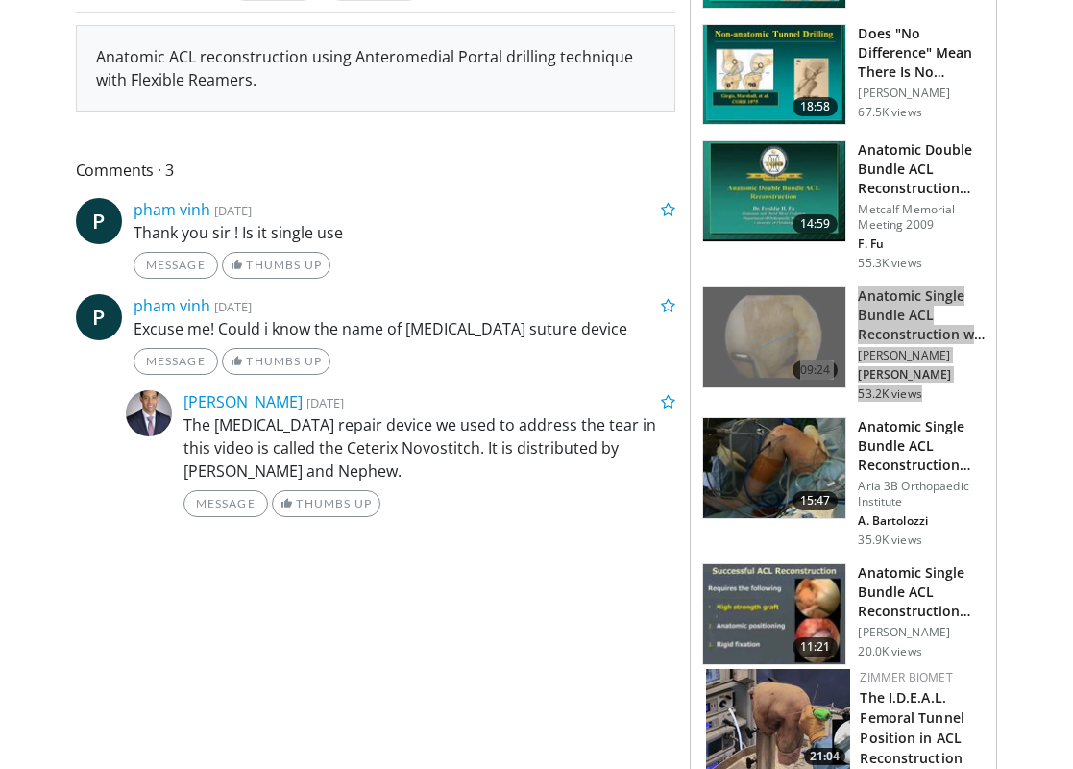
drag, startPoint x: 883, startPoint y: 321, endPoint x: 916, endPoint y: 68, distance: 254.8
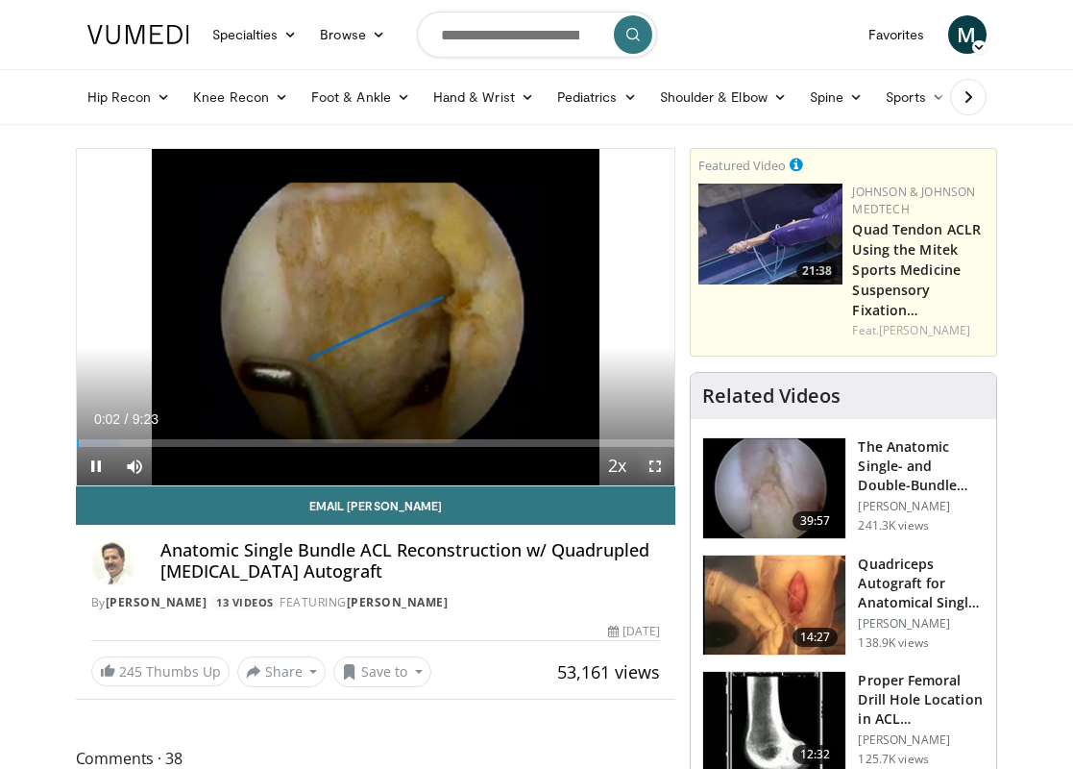
click at [658, 462] on span "Video Player" at bounding box center [655, 466] width 38 height 38
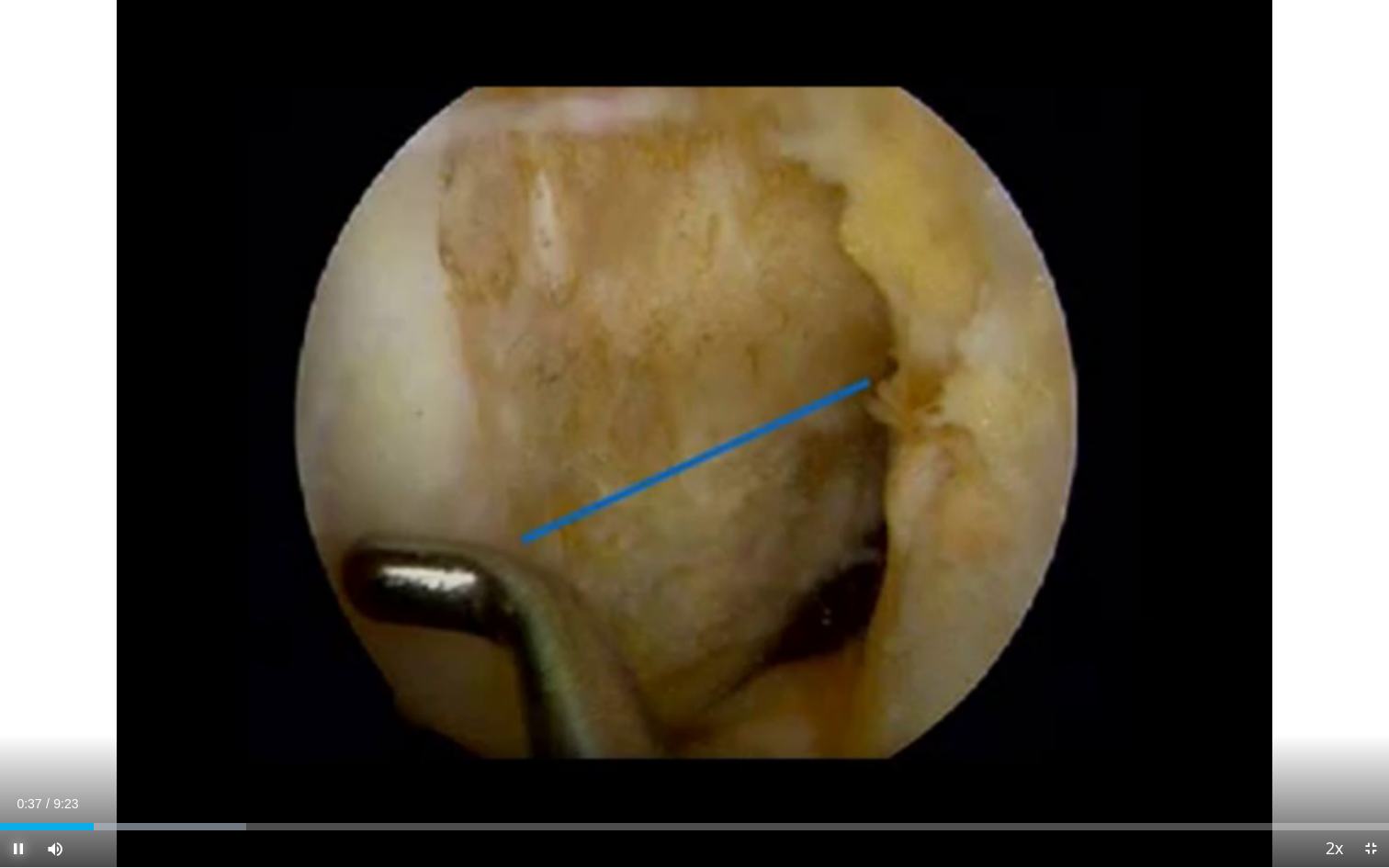
click at [11, 734] on span "Video Player" at bounding box center [18, 849] width 36 height 36
